Goal: Contribute content: Add original content to the website for others to see

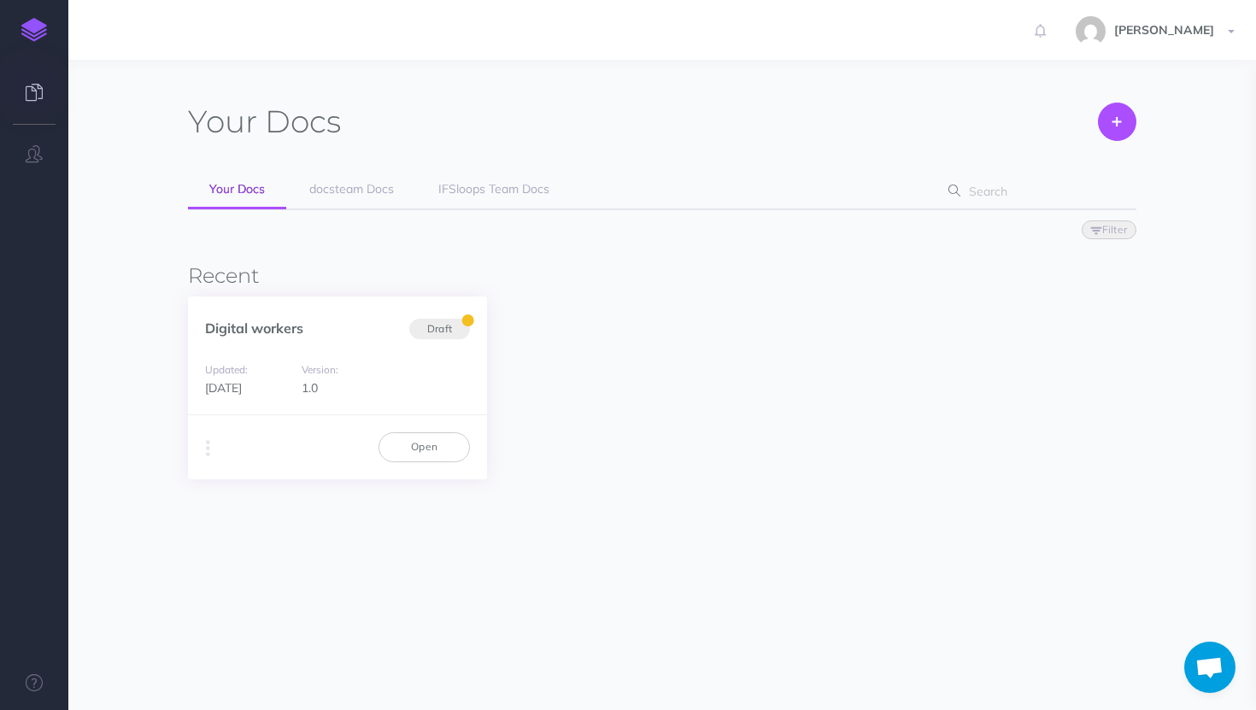
scroll to position [428, 0]
click at [490, 197] on link "IFSloops Team Docs" at bounding box center [494, 190] width 154 height 38
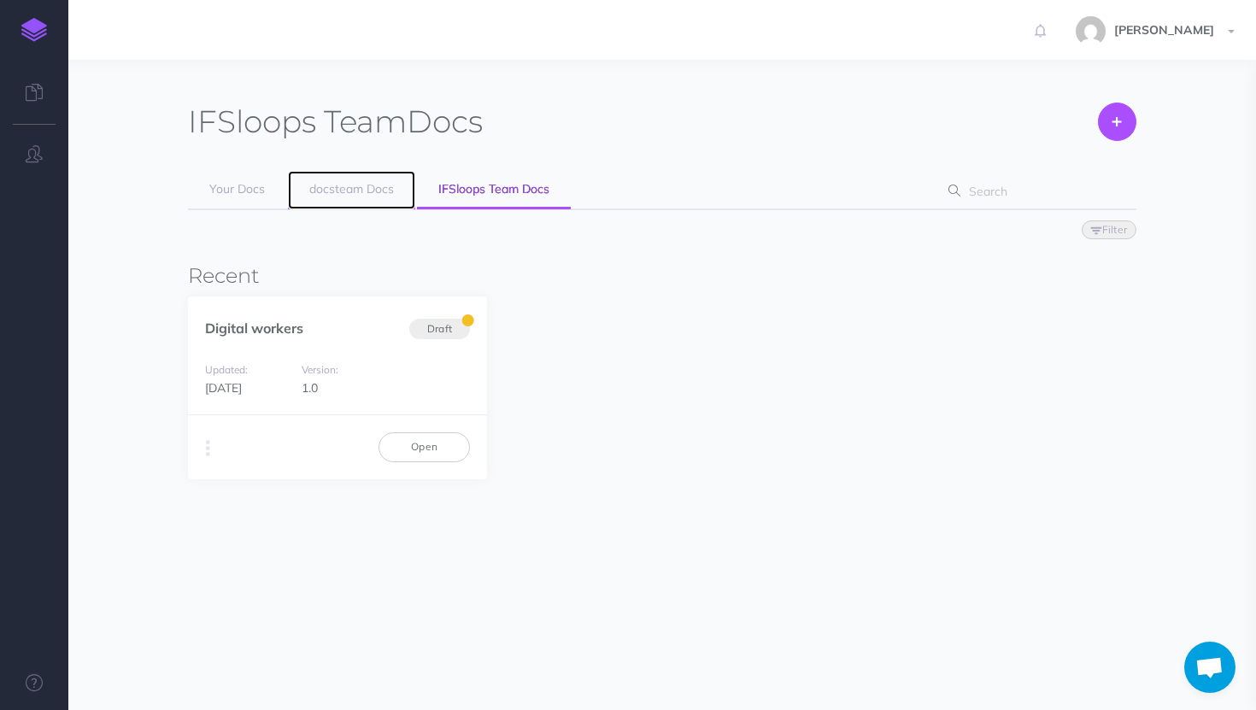
click at [320, 200] on link "docsteam Docs" at bounding box center [351, 190] width 127 height 38
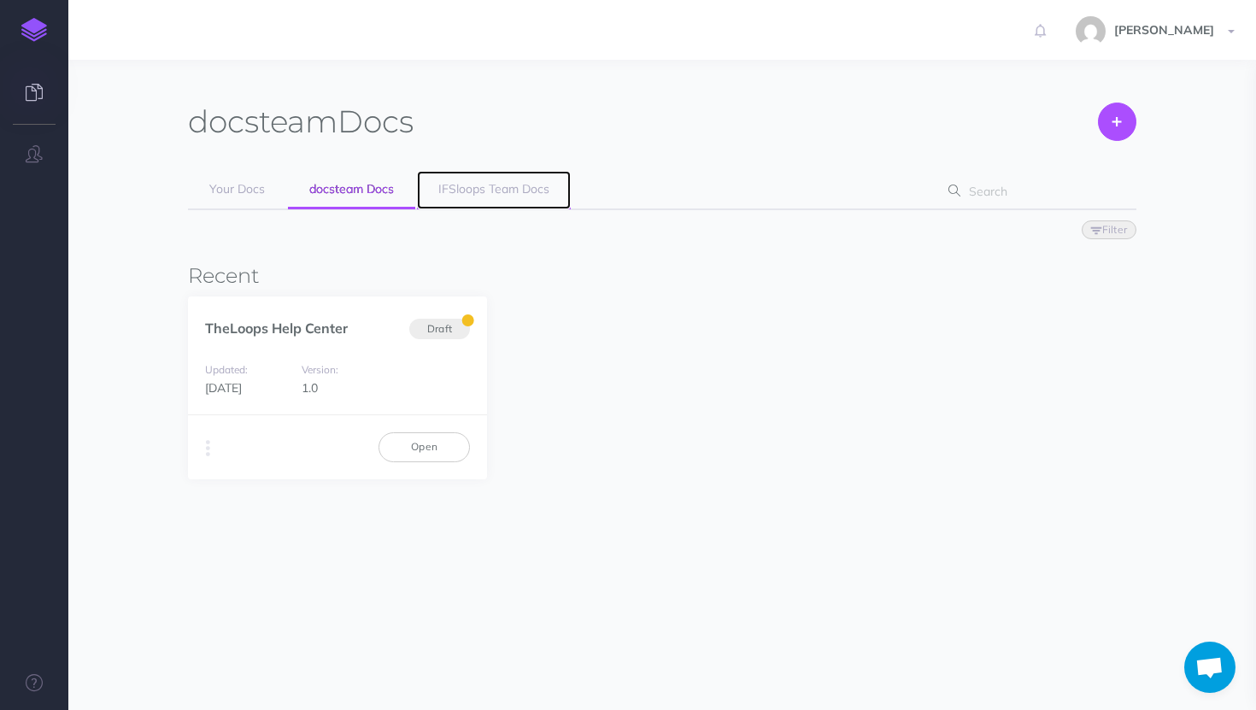
click at [484, 179] on link "IFSloops Team Docs" at bounding box center [494, 190] width 154 height 38
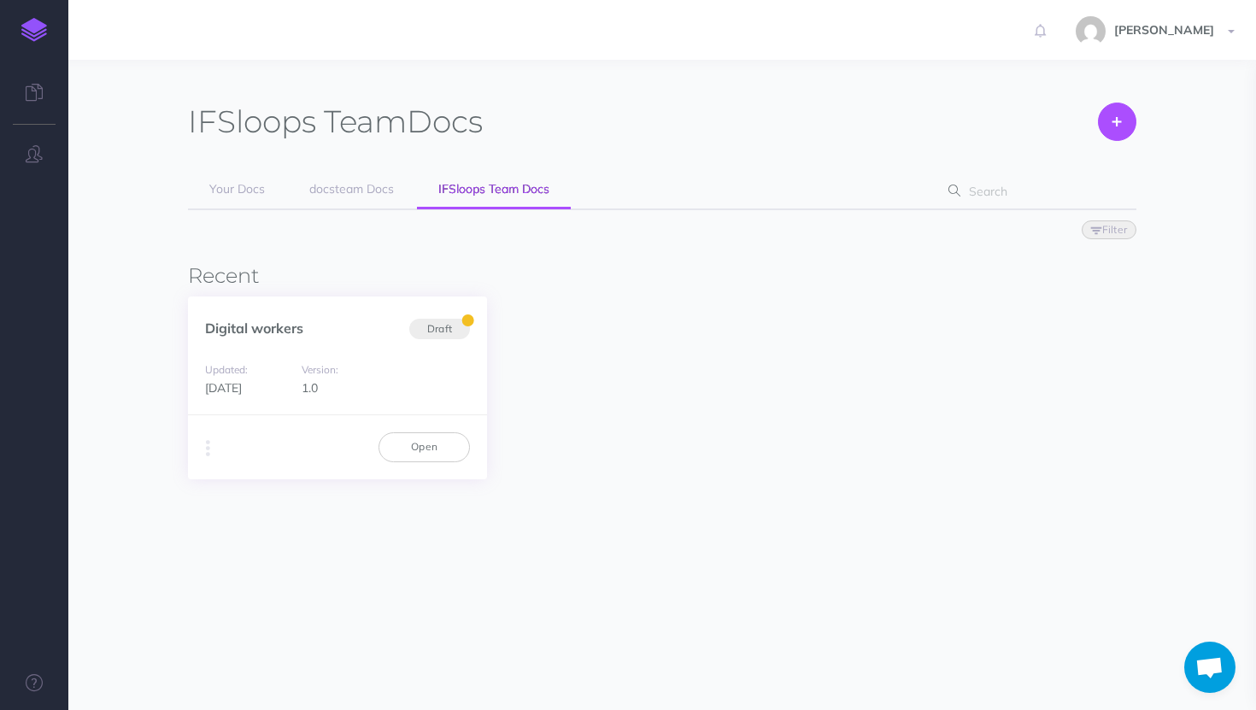
scroll to position [428, 0]
click at [341, 314] on div "Digital workers Draft" at bounding box center [337, 318] width 299 height 45
click at [442, 435] on link "Open" at bounding box center [424, 446] width 91 height 29
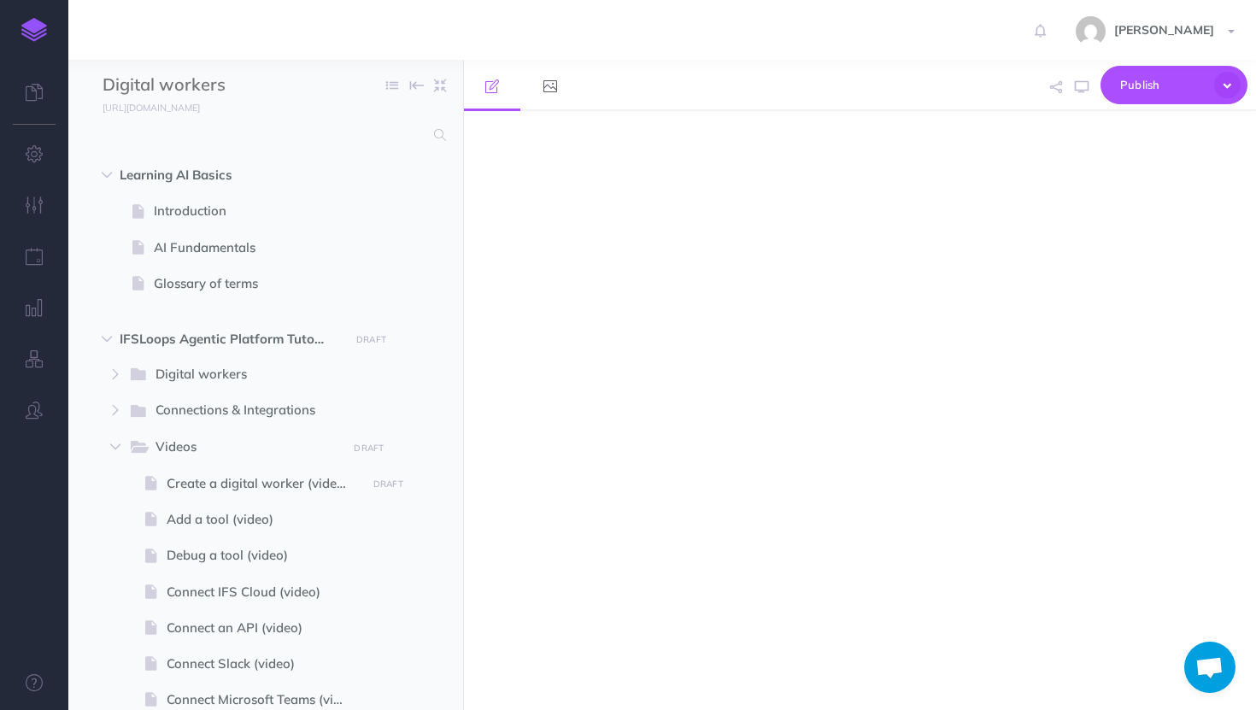
scroll to position [428, 0]
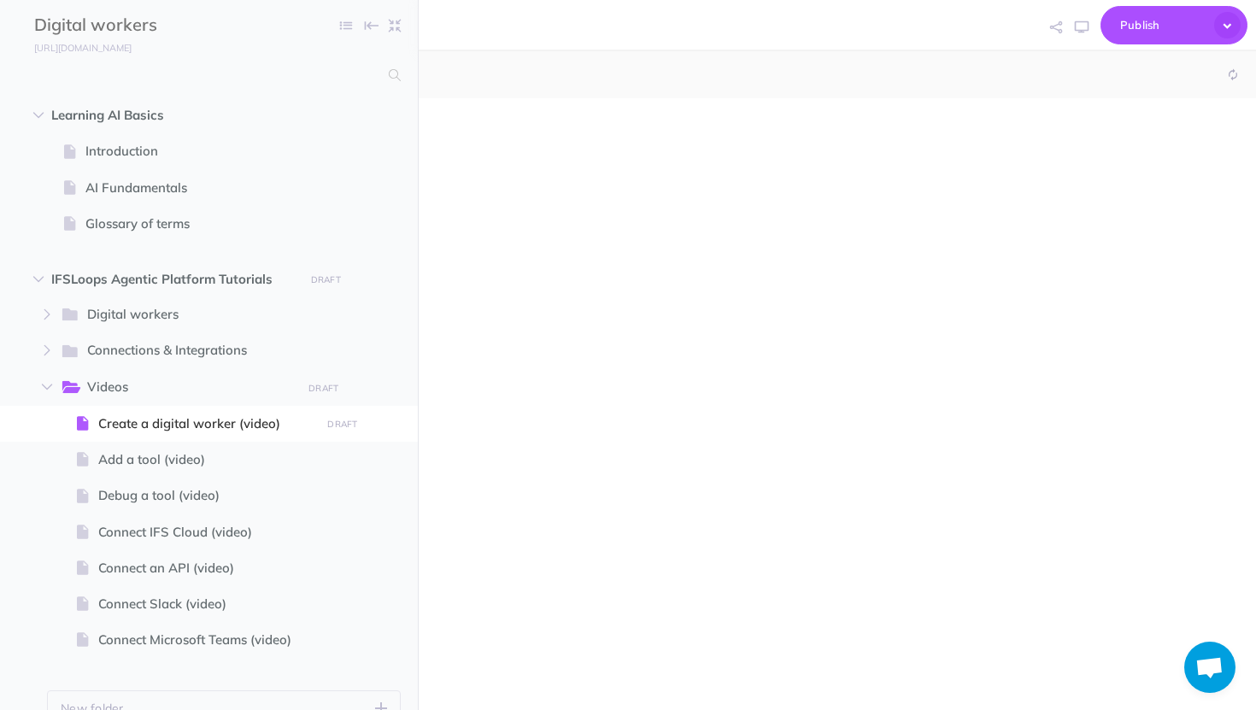
select select "null"
click at [1141, 24] on span "Publish" at bounding box center [1162, 25] width 85 height 26
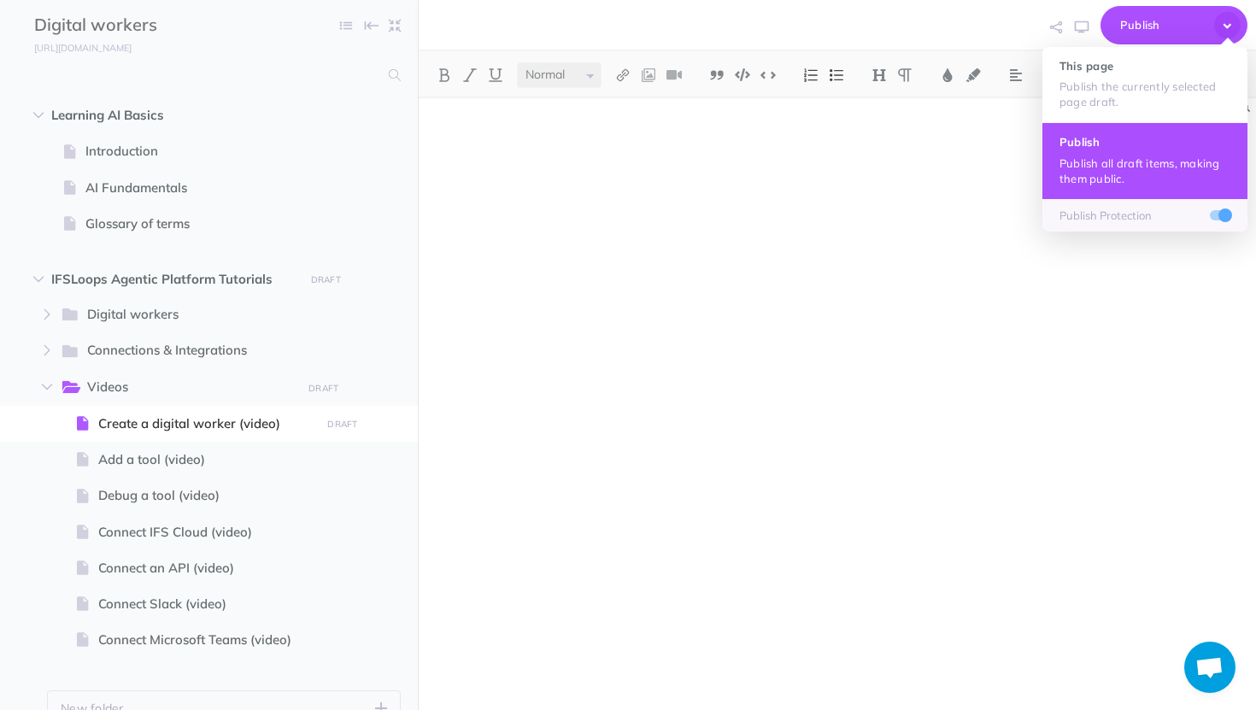
click at [1108, 183] on p "Publish all draft items, making them public." at bounding box center [1145, 171] width 171 height 31
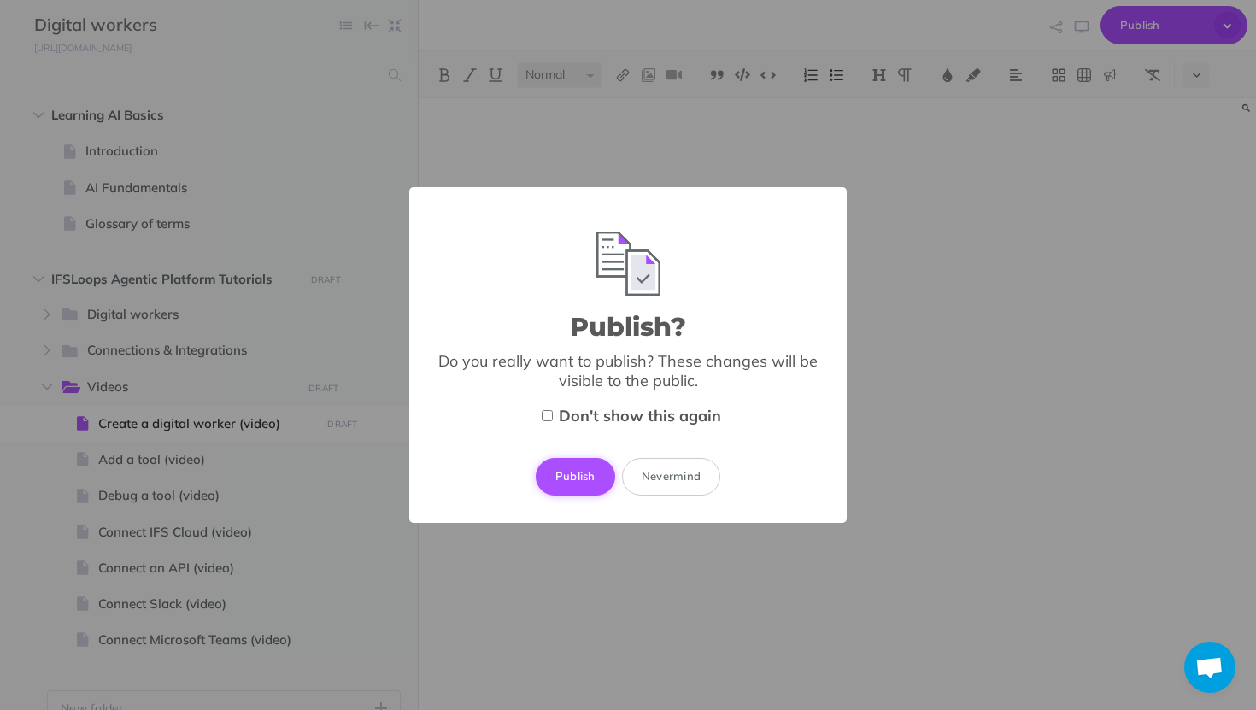
click at [585, 487] on button "Publish" at bounding box center [575, 477] width 79 height 38
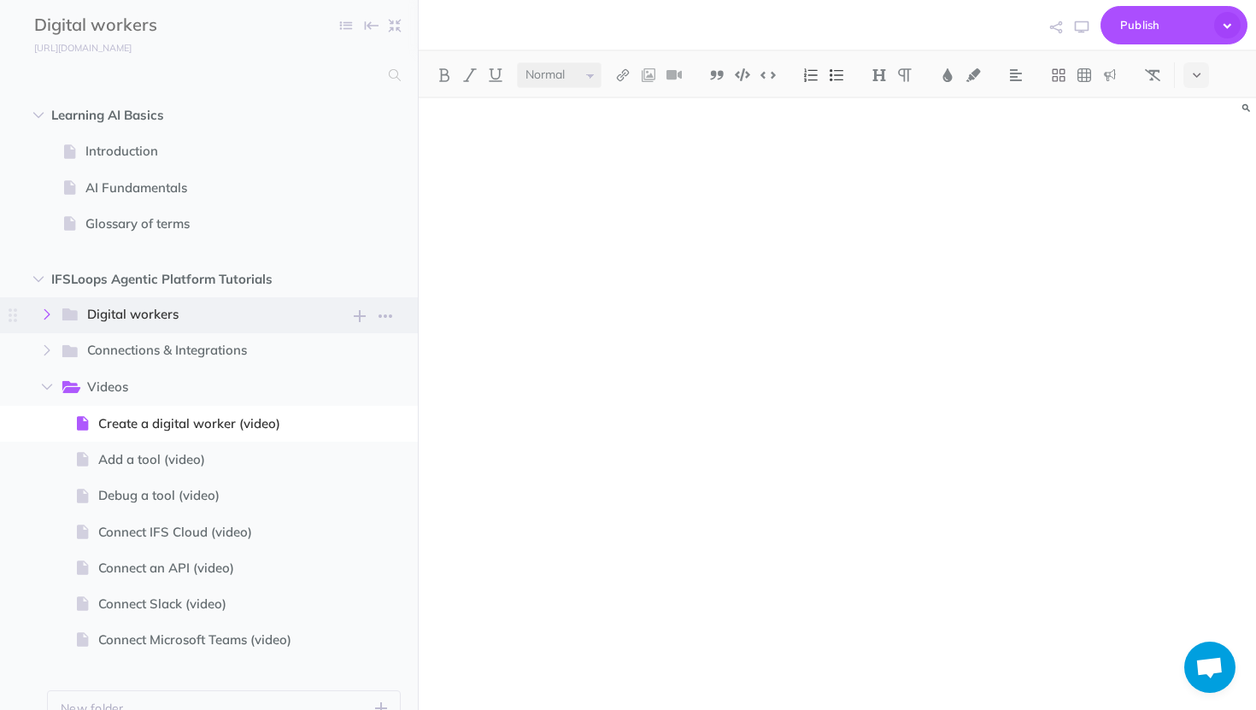
click at [56, 311] on button "button" at bounding box center [47, 314] width 31 height 21
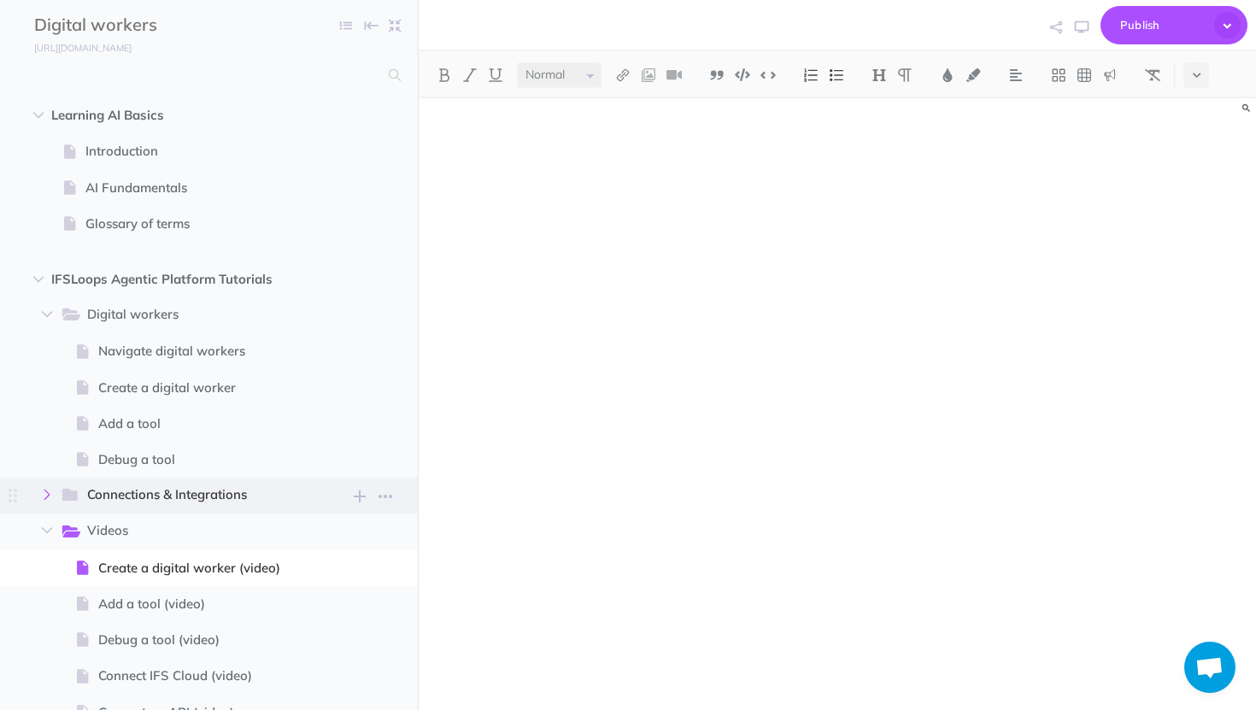
click at [46, 491] on icon "button" at bounding box center [47, 495] width 10 height 10
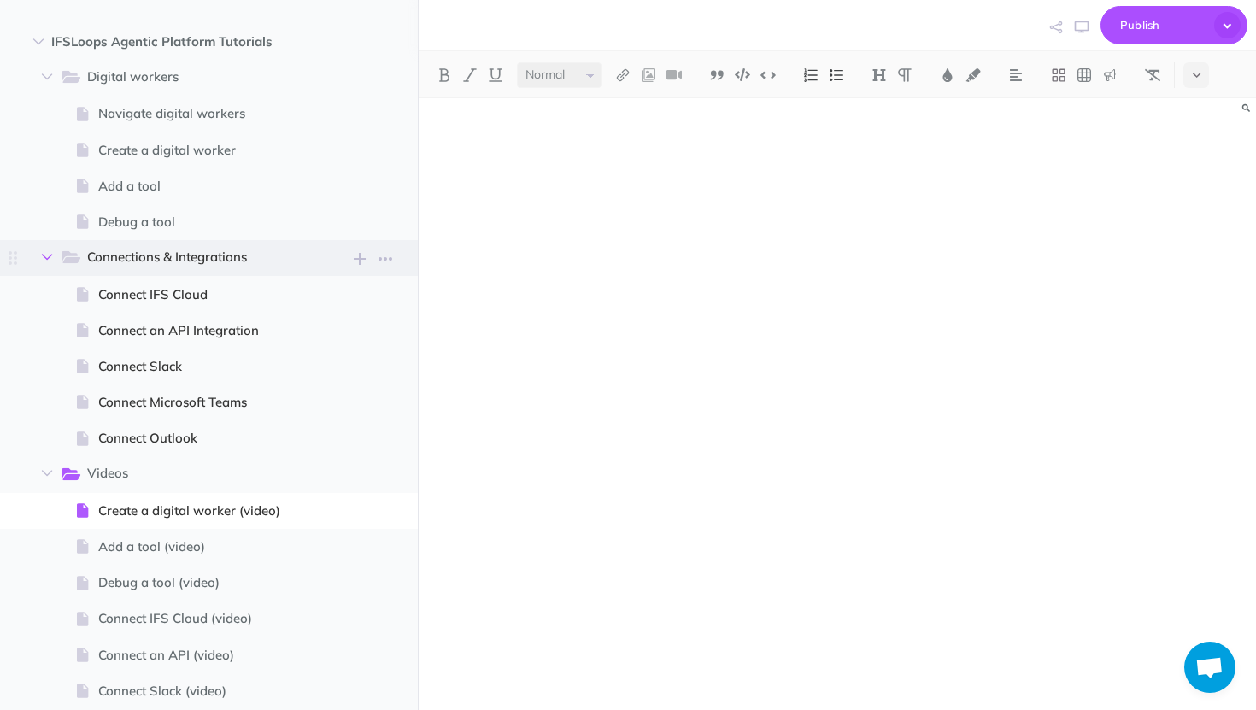
scroll to position [232, 0]
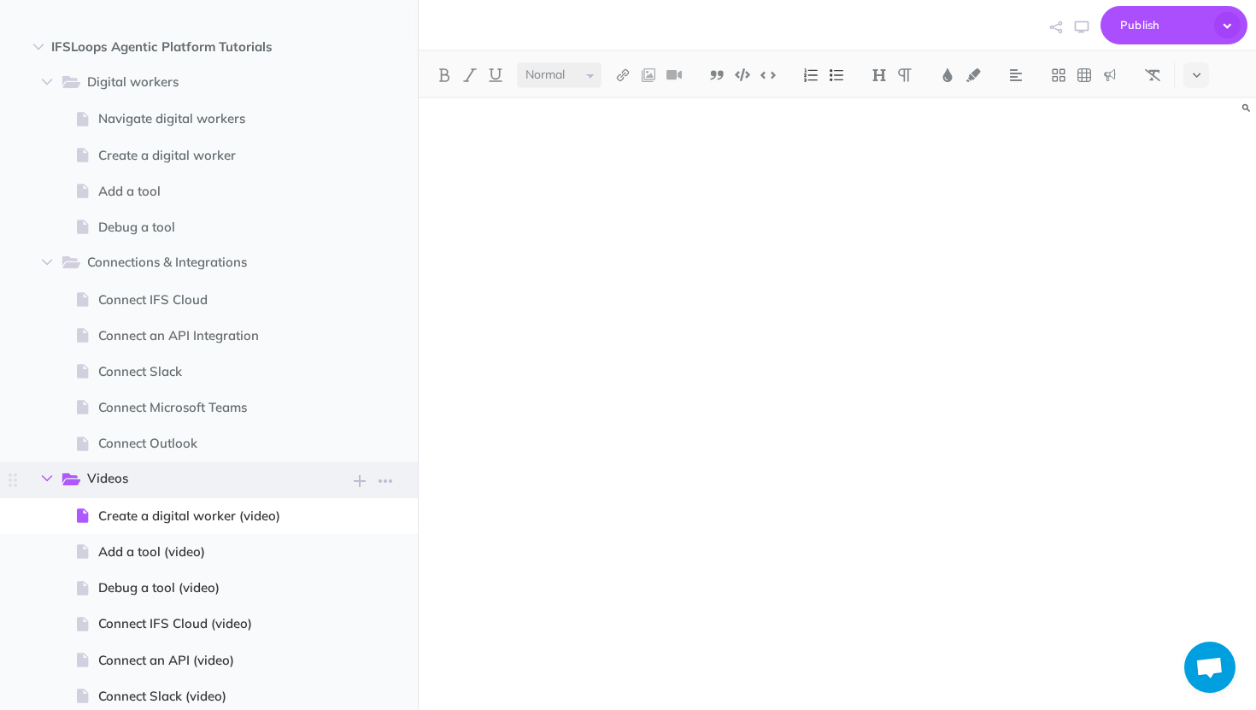
click at [50, 478] on icon "button" at bounding box center [47, 478] width 10 height 10
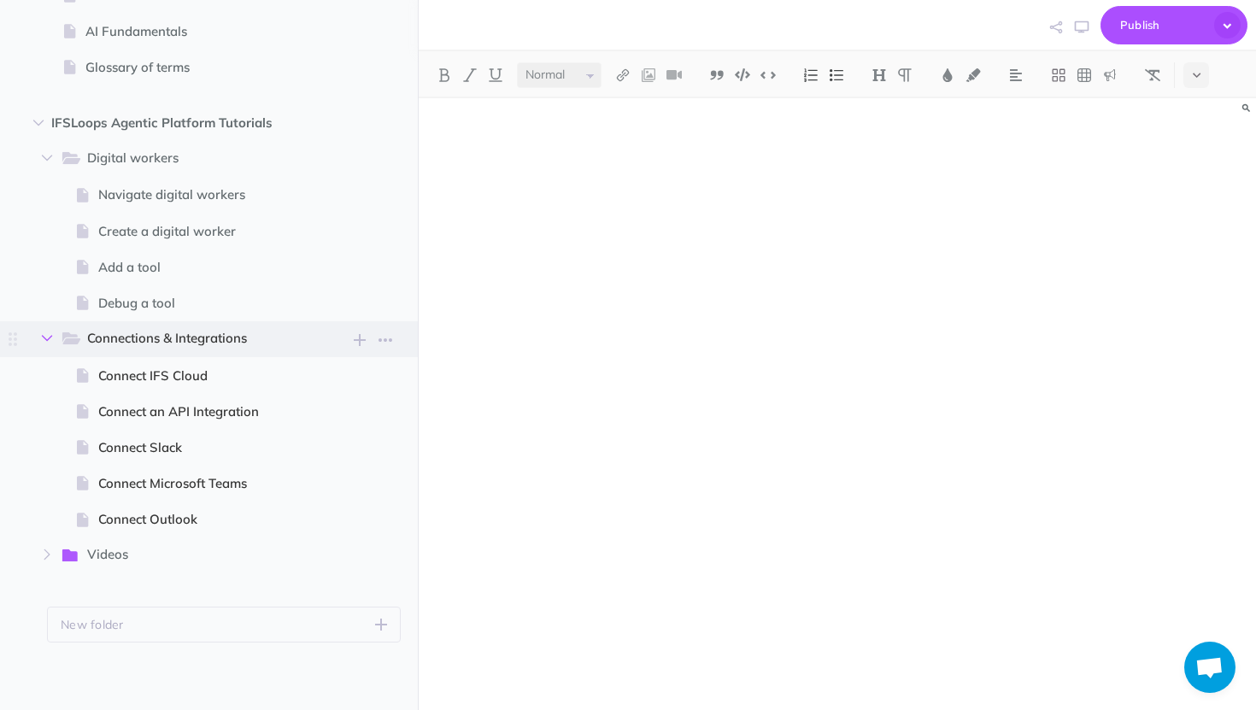
click at [44, 341] on icon "button" at bounding box center [47, 338] width 10 height 10
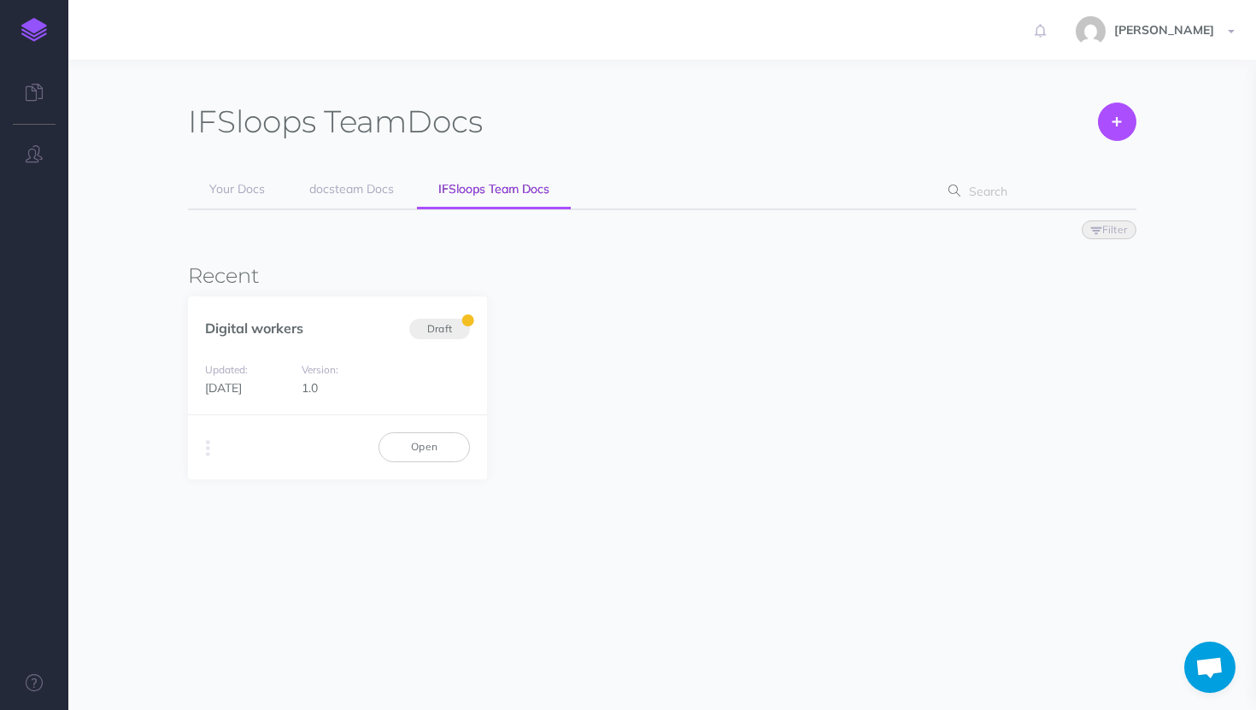
scroll to position [428, 0]
click at [377, 195] on span "docsteam Docs" at bounding box center [351, 188] width 85 height 15
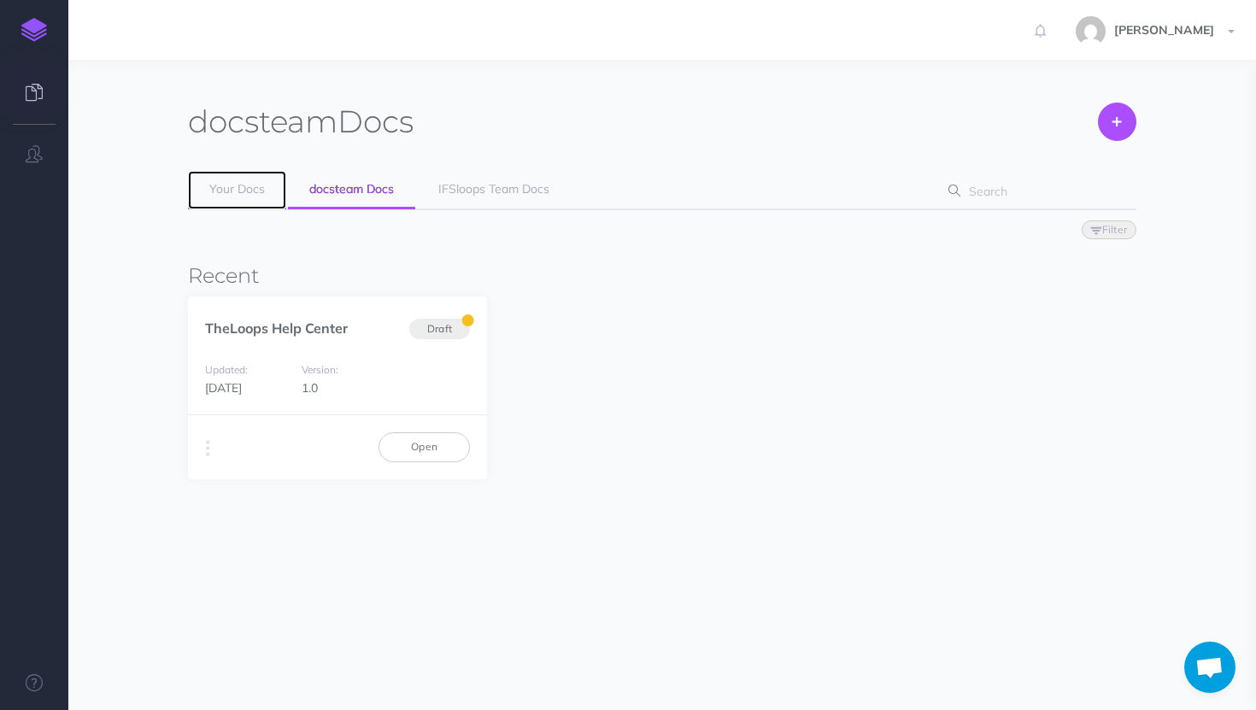
click at [226, 174] on link "Your Docs" at bounding box center [237, 190] width 98 height 38
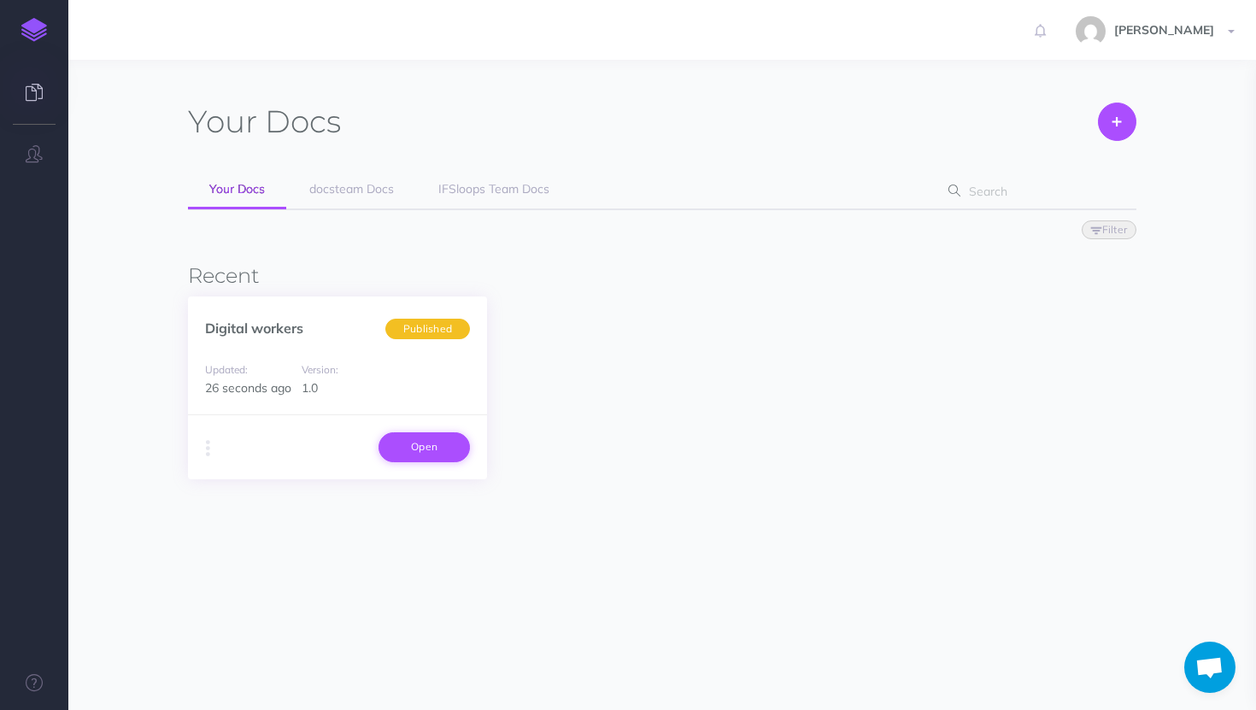
scroll to position [428, 0]
click at [489, 189] on span "IFSloops Team Docs" at bounding box center [493, 188] width 111 height 15
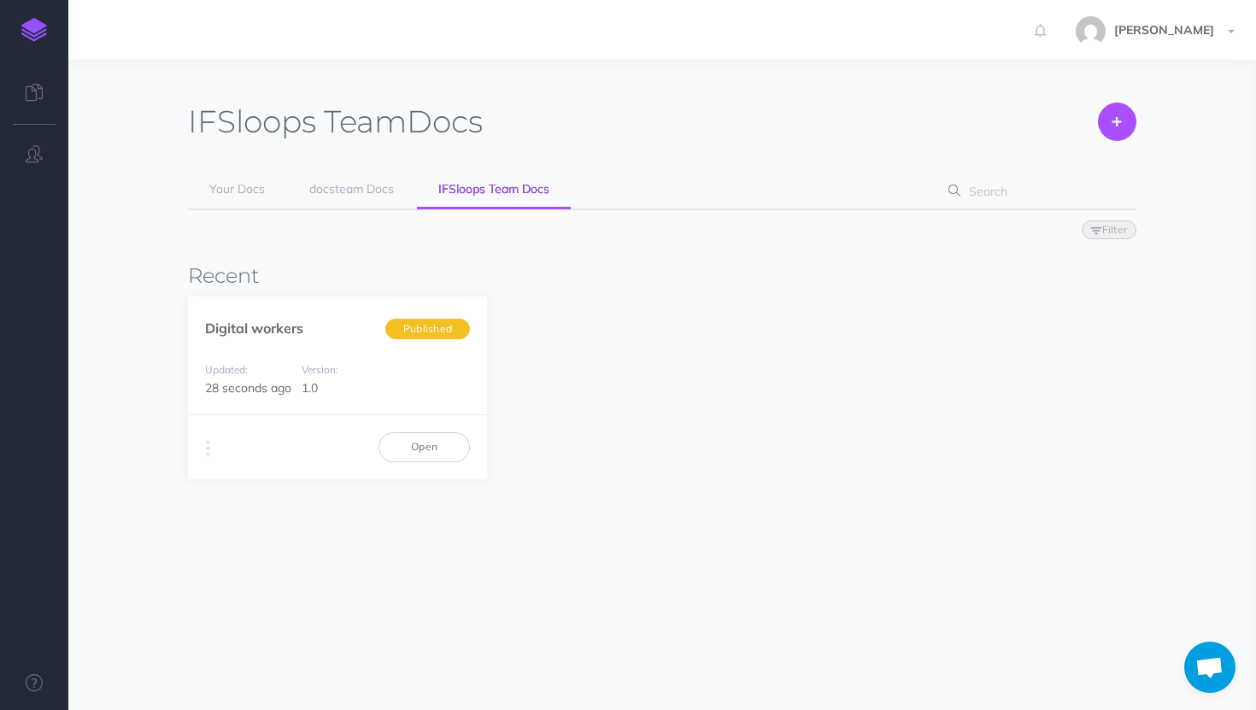
scroll to position [428, 0]
click at [373, 191] on span "docsteam Docs" at bounding box center [351, 188] width 85 height 15
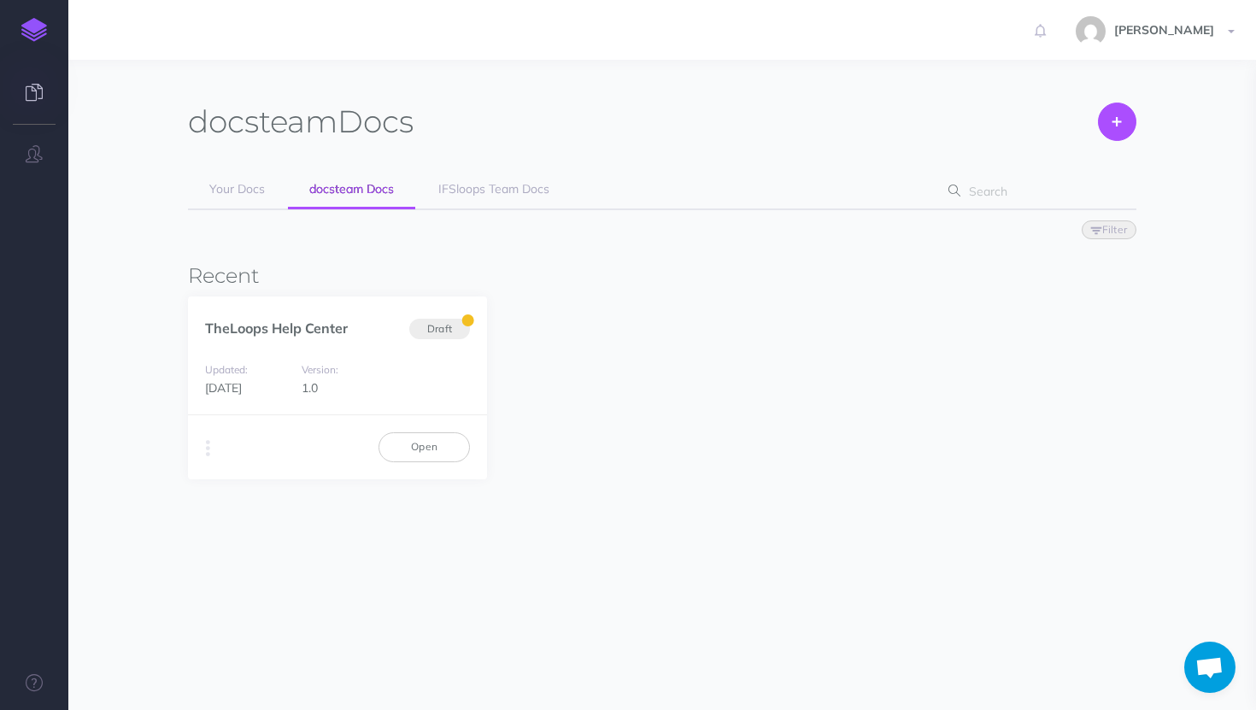
scroll to position [428, 0]
click at [313, 324] on link "TheLoops Help Center" at bounding box center [276, 328] width 143 height 17
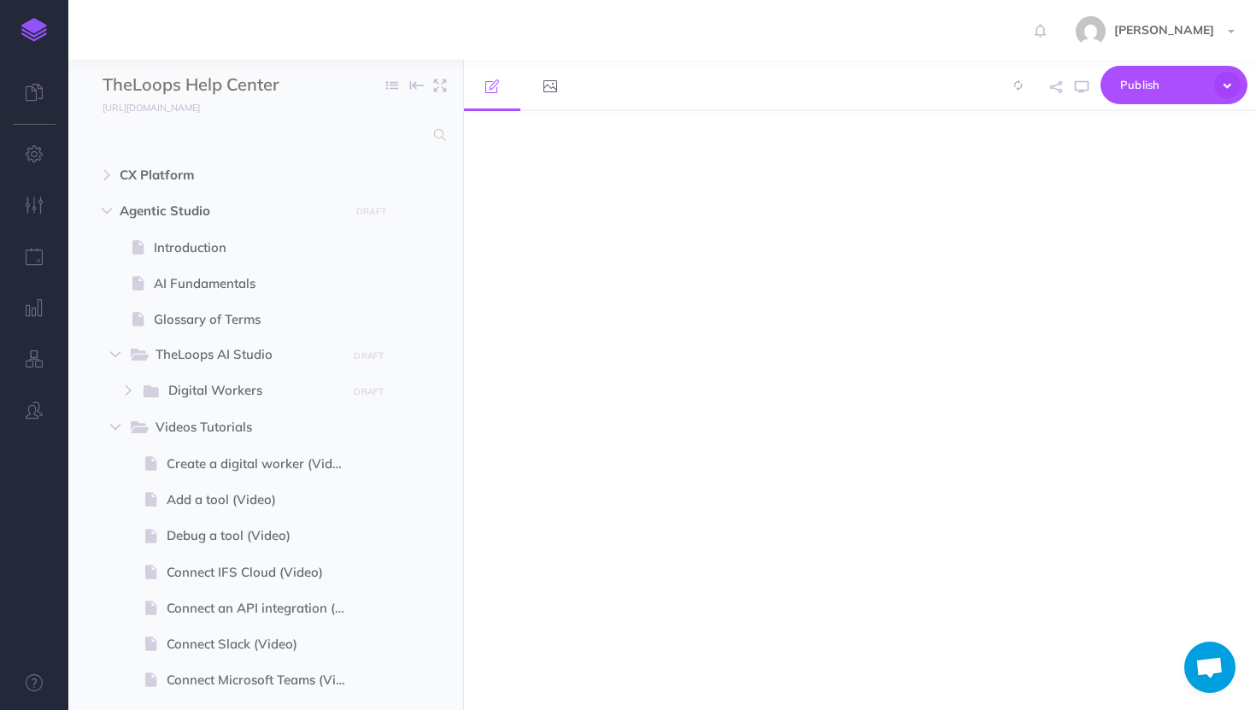
scroll to position [428, 0]
select select "null"
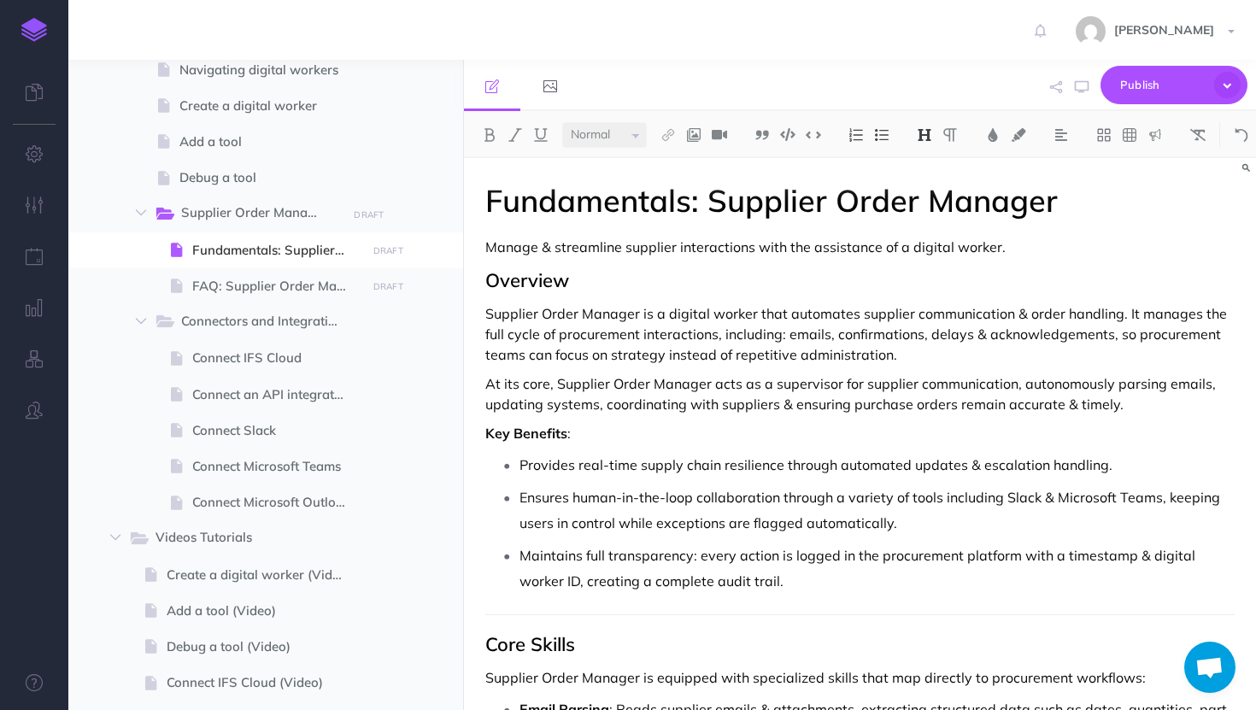
scroll to position [359, 0]
click at [1160, 86] on span "Publish" at bounding box center [1162, 85] width 85 height 26
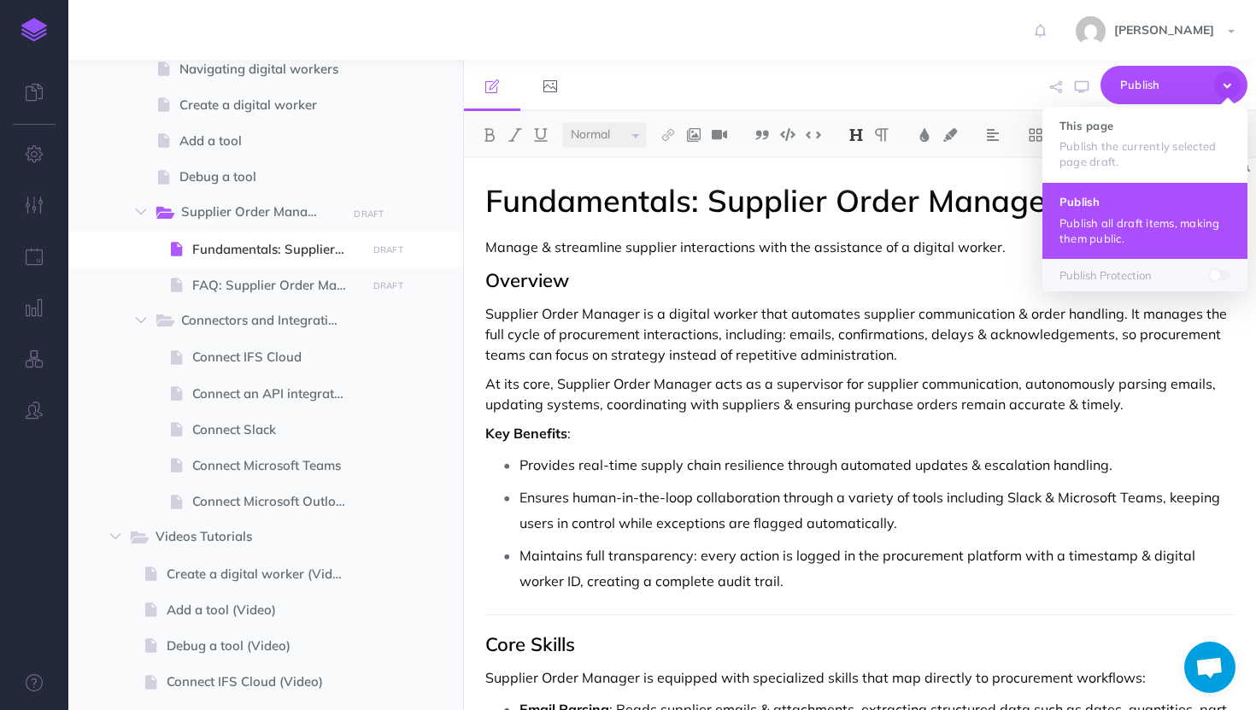
click at [1165, 203] on h4 "Publish" at bounding box center [1145, 202] width 171 height 12
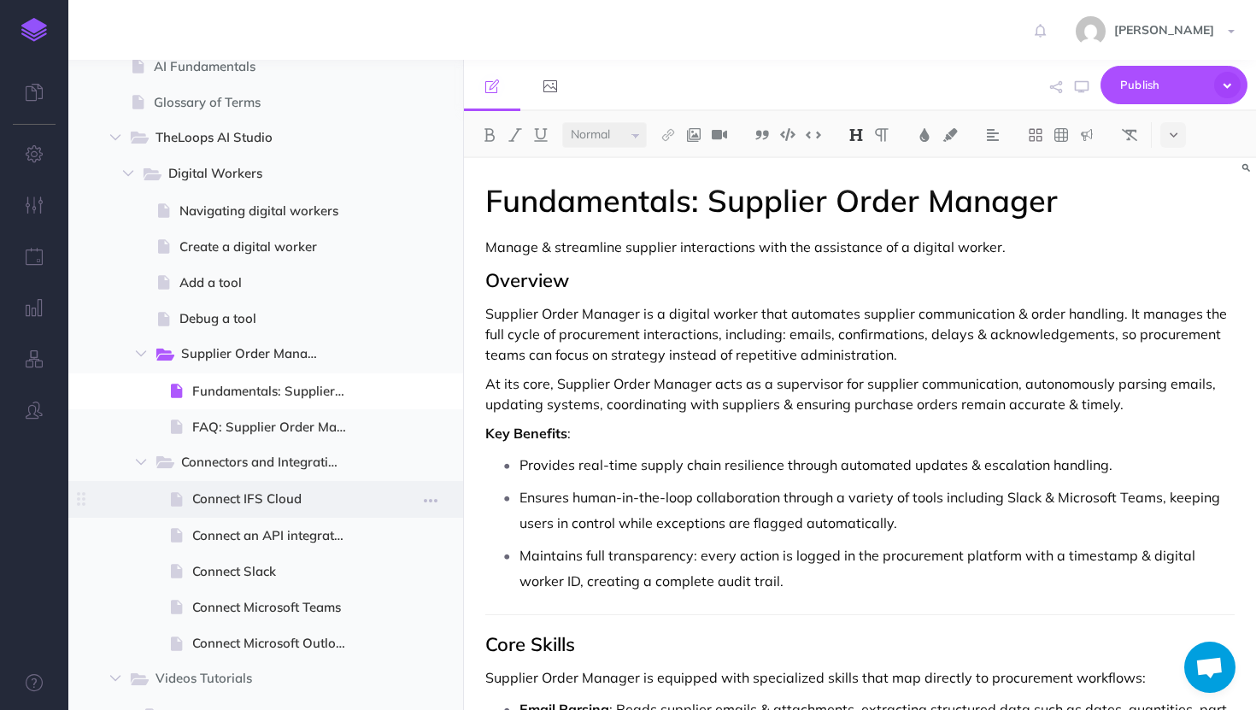
scroll to position [214, 0]
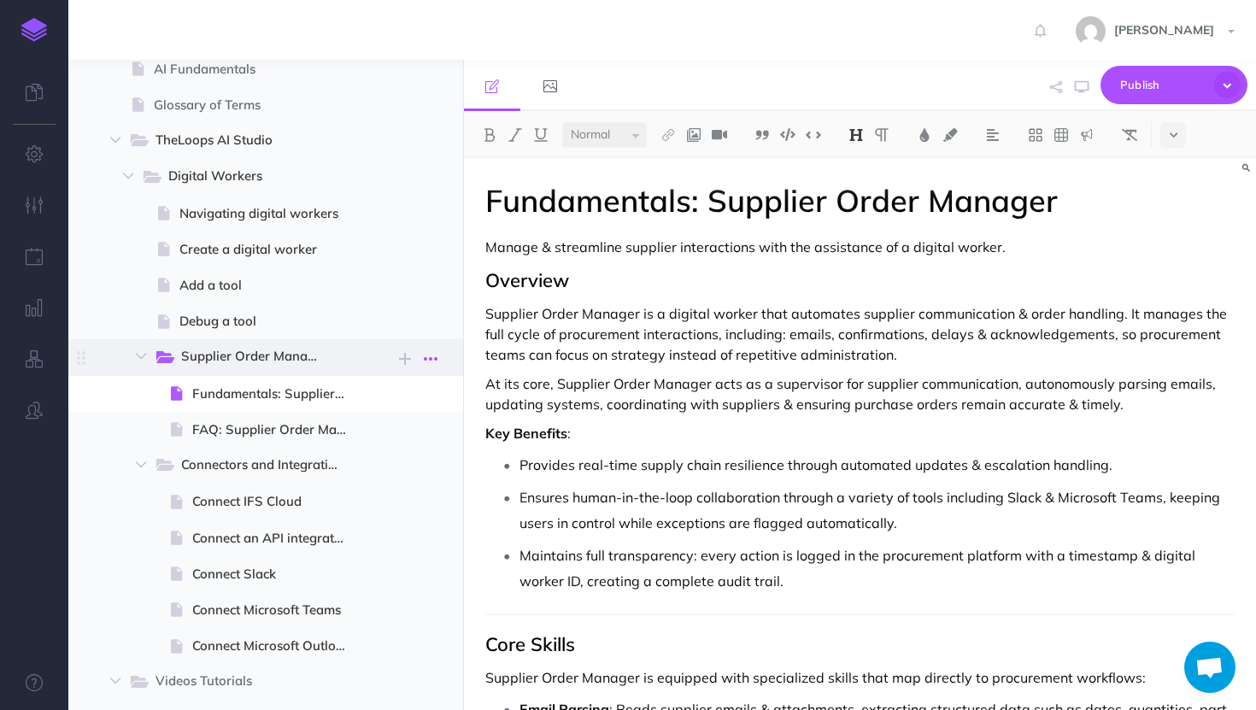
click at [426, 354] on icon "button" at bounding box center [431, 359] width 14 height 21
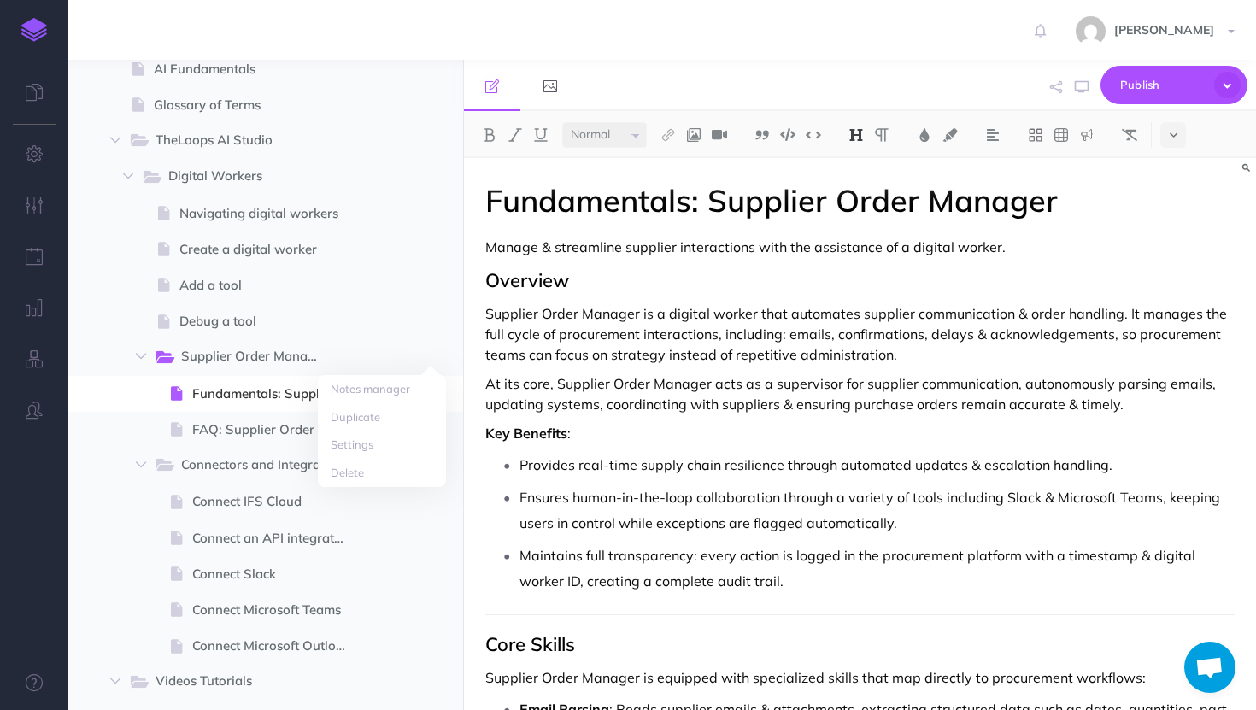
click at [486, 37] on div "[PERSON_NAME] Settings Account Settings Teams docsteam IFSloops Team Support Do…" at bounding box center [628, 30] width 1230 height 60
